Goal: Task Accomplishment & Management: Use online tool/utility

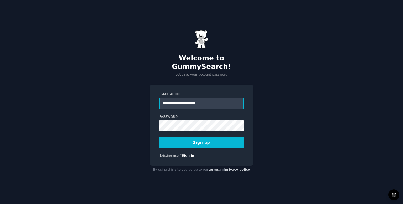
click at [184, 97] on input "**********" at bounding box center [201, 103] width 84 height 12
click at [185, 99] on input "**********" at bounding box center [201, 103] width 84 height 12
click at [184, 98] on input "**********" at bounding box center [201, 103] width 84 height 12
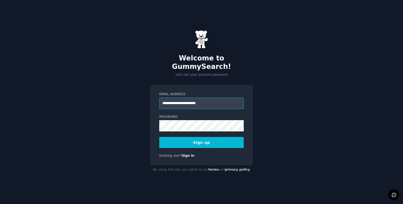
click at [186, 98] on input "**********" at bounding box center [201, 103] width 84 height 12
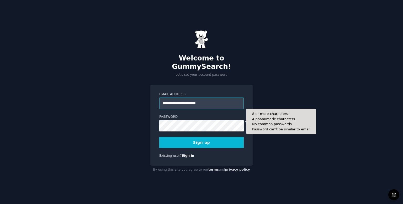
type input "**********"
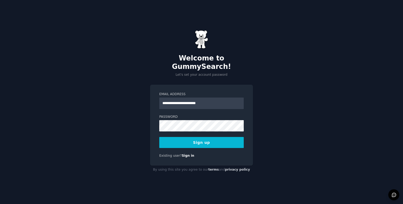
click at [208, 137] on button "Sign up" at bounding box center [201, 142] width 84 height 11
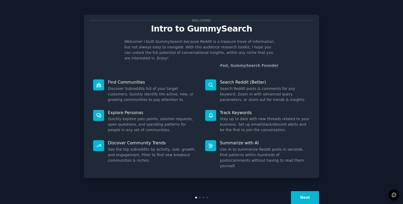
click at [298, 191] on button "Next" at bounding box center [305, 197] width 28 height 13
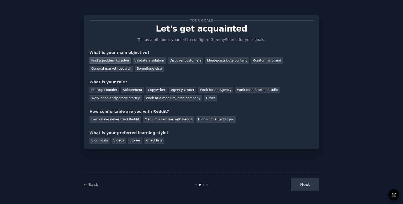
click at [119, 59] on div "Find a problem to solve" at bounding box center [109, 60] width 41 height 7
click at [135, 91] on div "Solopreneur" at bounding box center [132, 90] width 23 height 7
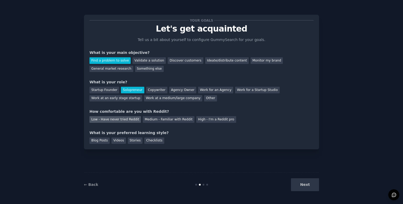
click at [121, 120] on div "Low - Have never tried Reddit" at bounding box center [114, 119] width 51 height 7
click at [101, 138] on div "Blog Posts" at bounding box center [99, 140] width 20 height 7
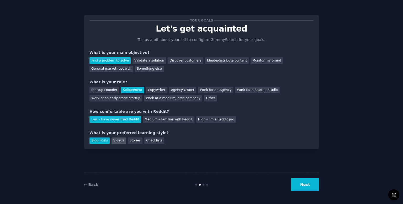
click at [116, 141] on div "Videos" at bounding box center [119, 140] width 14 height 7
click at [101, 138] on div "Blog Posts" at bounding box center [99, 140] width 20 height 7
click at [305, 189] on button "Next" at bounding box center [305, 184] width 28 height 13
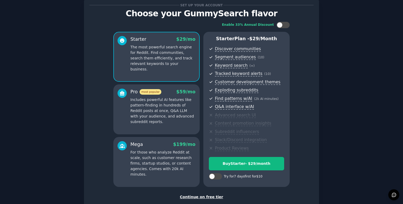
scroll to position [48, 0]
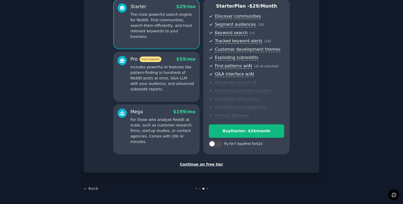
click at [190, 165] on div "Continue on free tier" at bounding box center [201, 164] width 224 height 6
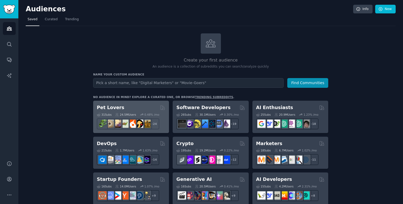
click at [148, 106] on div "Pet Lovers Curated by GummySearch" at bounding box center [131, 107] width 68 height 7
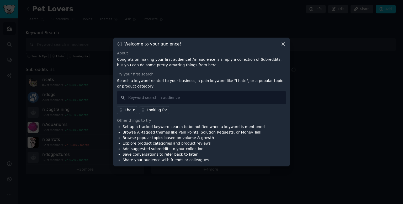
click at [282, 44] on icon at bounding box center [284, 44] width 6 height 6
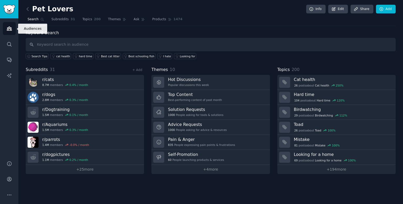
click at [14, 28] on link "Audiences" at bounding box center [9, 28] width 13 height 13
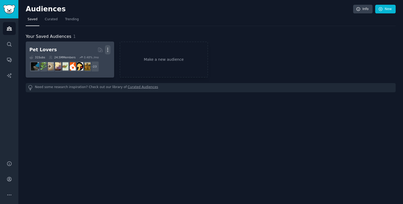
click at [106, 50] on icon "button" at bounding box center [108, 50] width 6 height 6
click at [99, 61] on p "Delete" at bounding box center [93, 61] width 12 height 6
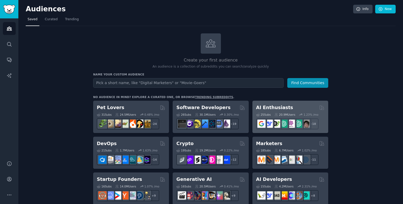
click at [284, 108] on div "AI Enthusiasts Curated by GummySearch" at bounding box center [290, 107] width 68 height 7
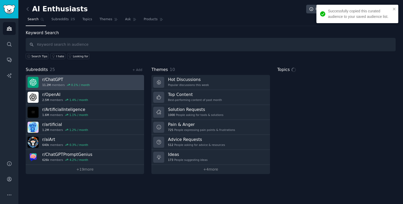
click at [120, 84] on link "r/ ChatGPT 11.2M members 0.1 % / month" at bounding box center [85, 82] width 118 height 15
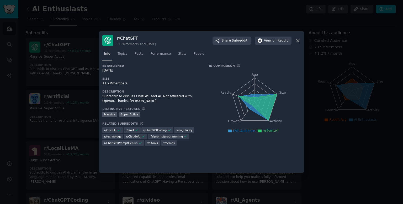
click at [298, 40] on icon at bounding box center [298, 40] width 3 height 3
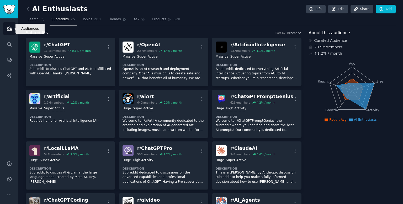
click at [8, 30] on icon "Sidebar" at bounding box center [10, 29] width 6 height 6
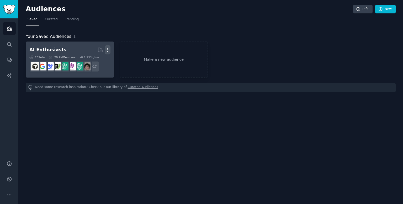
click at [107, 47] on icon "button" at bounding box center [108, 50] width 6 height 6
click at [97, 59] on p "Delete" at bounding box center [93, 61] width 12 height 6
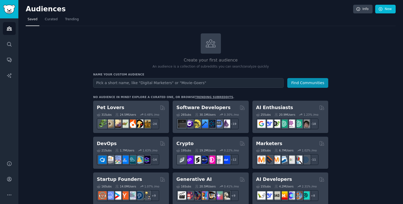
type input "i"
type input "startup"
click at [287, 78] on button "Find Communities" at bounding box center [307, 83] width 41 height 10
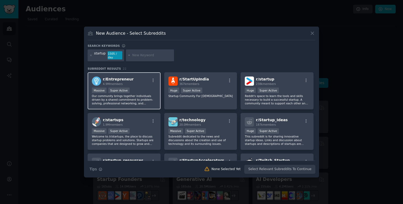
click at [135, 90] on div "Massive Super Active" at bounding box center [124, 90] width 65 height 7
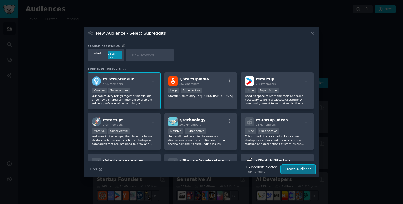
click at [306, 171] on button "Create Audience" at bounding box center [298, 169] width 35 height 9
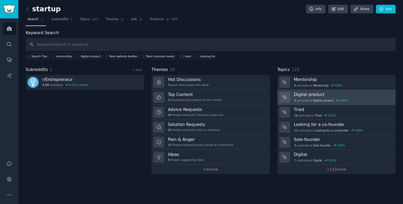
click at [313, 100] on span "Digital product" at bounding box center [323, 100] width 20 height 4
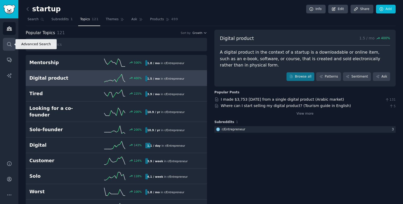
click at [14, 40] on link "Search" at bounding box center [9, 44] width 13 height 13
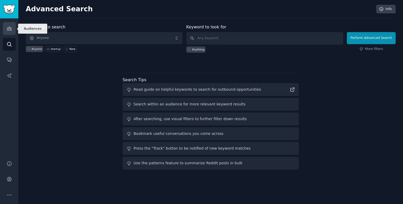
click at [8, 26] on icon "Sidebar" at bounding box center [10, 29] width 6 height 6
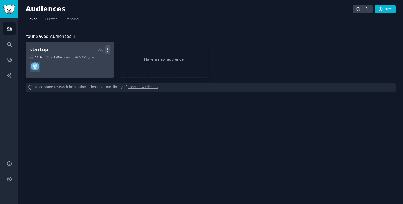
click at [107, 49] on icon "button" at bounding box center [108, 50] width 6 height 6
click at [100, 59] on div "Delete" at bounding box center [89, 60] width 25 height 11
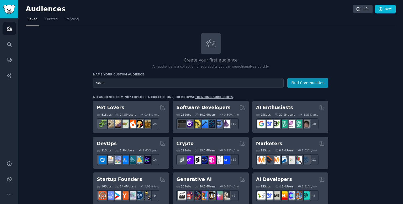
type input "saas"
click at [287, 78] on button "Find Communities" at bounding box center [307, 83] width 41 height 10
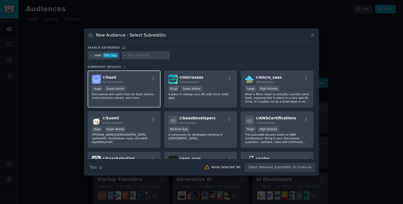
click at [145, 88] on div "Huge Super Active" at bounding box center [124, 89] width 65 height 7
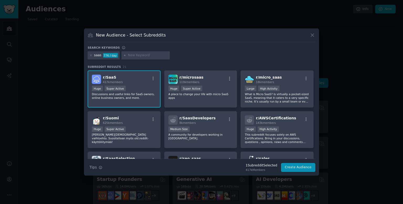
click at [126, 89] on div "Huge Super Active" at bounding box center [124, 89] width 65 height 7
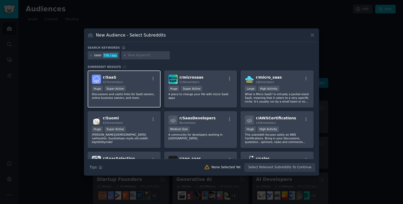
click at [142, 76] on div "r/ SaaS 417k members" at bounding box center [124, 79] width 65 height 9
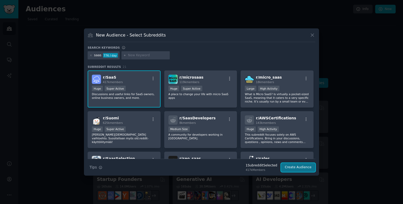
click at [305, 167] on button "Create Audience" at bounding box center [298, 167] width 35 height 9
